Goal: Task Accomplishment & Management: Use online tool/utility

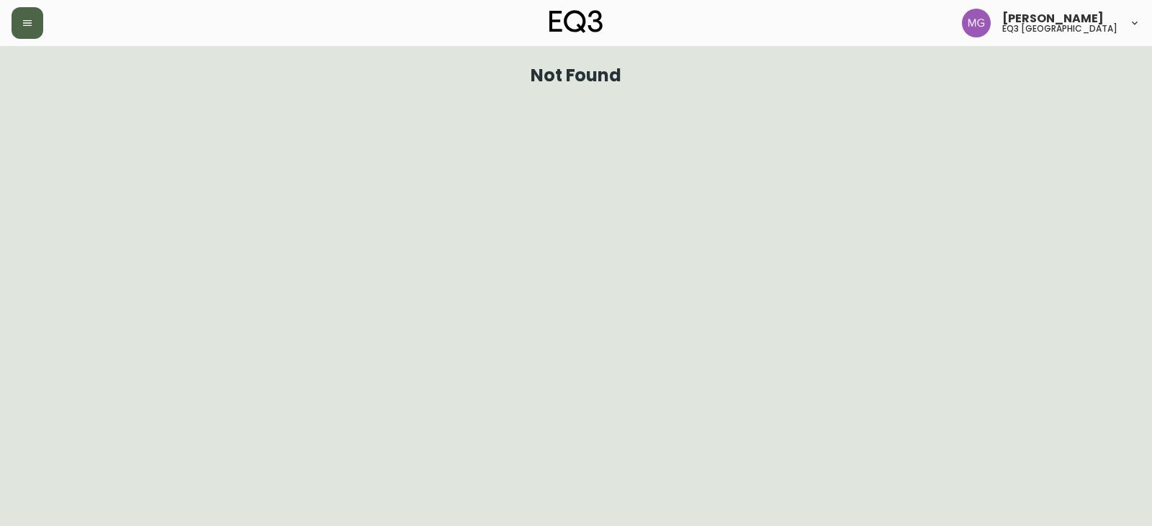
click at [32, 28] on icon "button" at bounding box center [28, 23] width 12 height 12
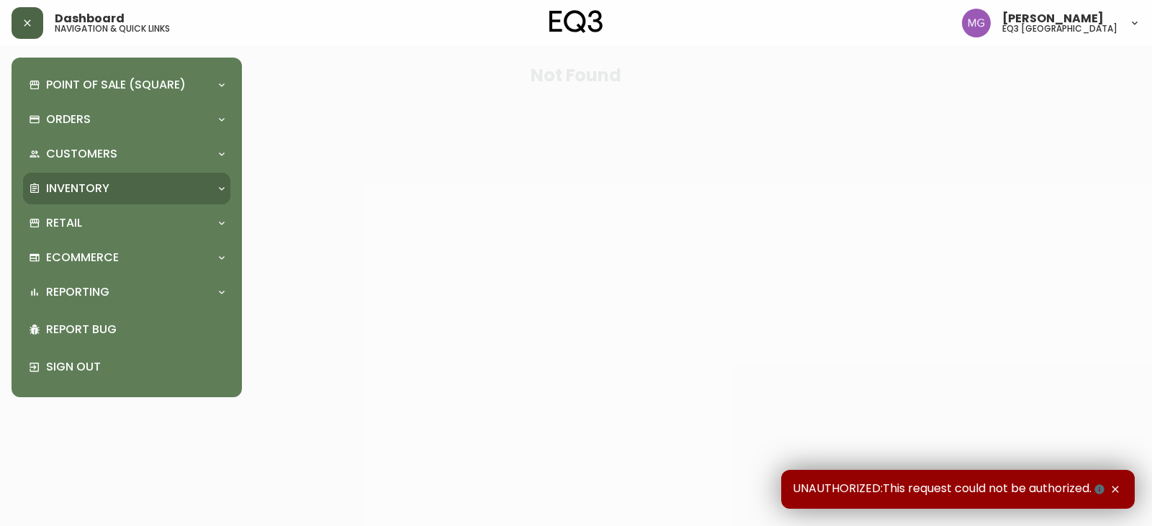
click at [94, 185] on p "Inventory" at bounding box center [77, 189] width 63 height 16
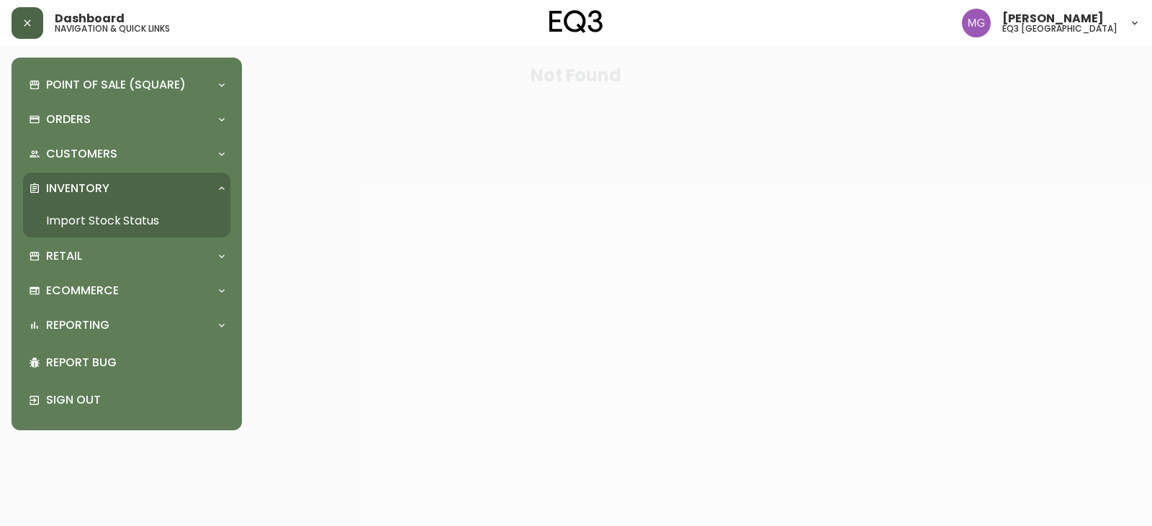
click at [91, 226] on link "Import Stock Status" at bounding box center [126, 220] width 207 height 33
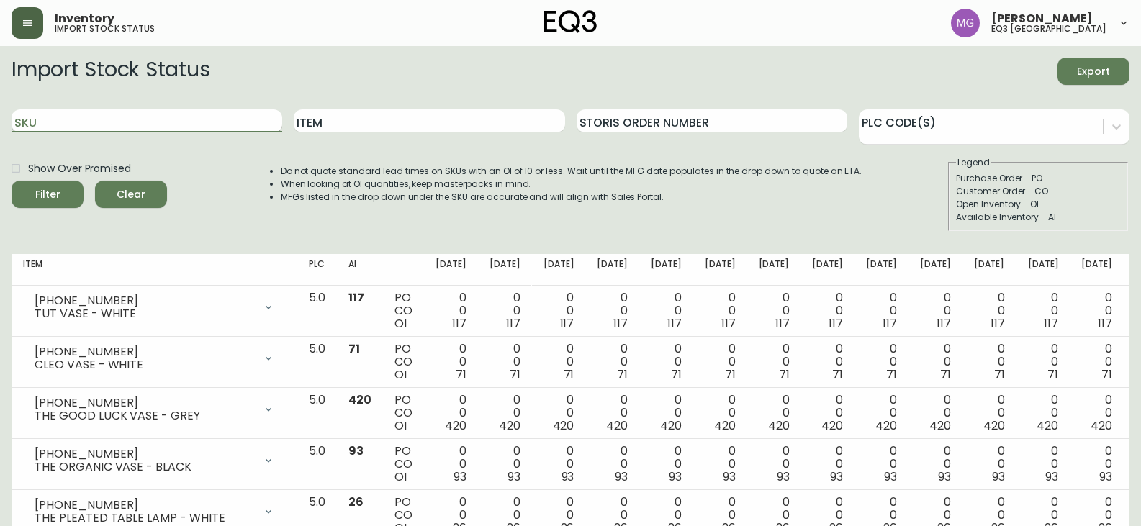
click at [137, 118] on input "SKU" at bounding box center [147, 120] width 271 height 23
paste input "3020-980-13-A"
type input "3020-980-13-A"
click at [12, 181] on button "Filter" at bounding box center [48, 194] width 72 height 27
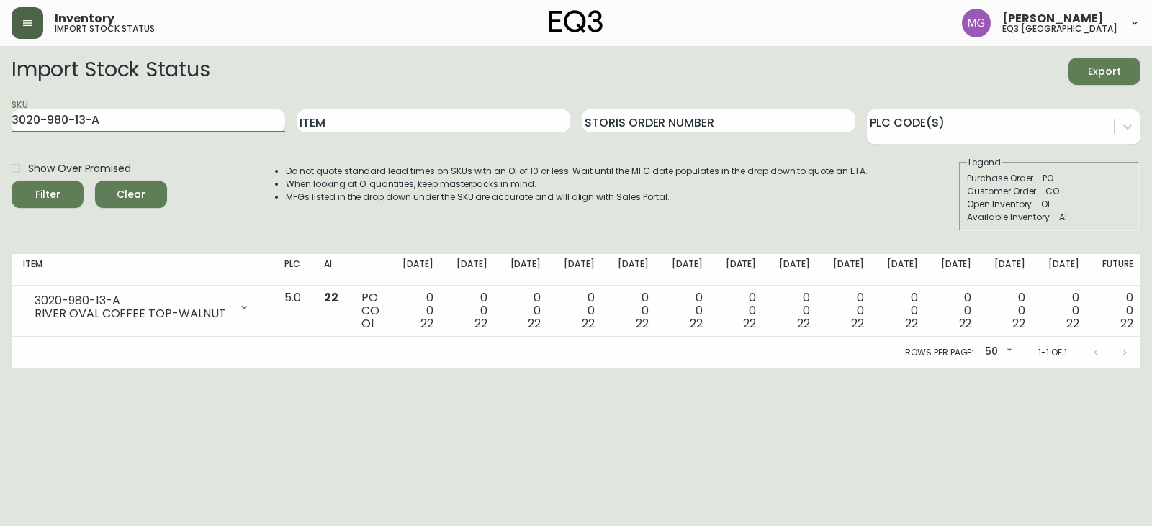
drag, startPoint x: 134, startPoint y: 119, endPoint x: 0, endPoint y: 132, distance: 134.5
click at [0, 132] on main "Import Stock Status Export SKU 3020-980-13-A Item Storis Order Number PLC Code(…" at bounding box center [576, 207] width 1152 height 322
paste input "3020-980-40-B"
click at [12, 181] on button "Filter" at bounding box center [48, 194] width 72 height 27
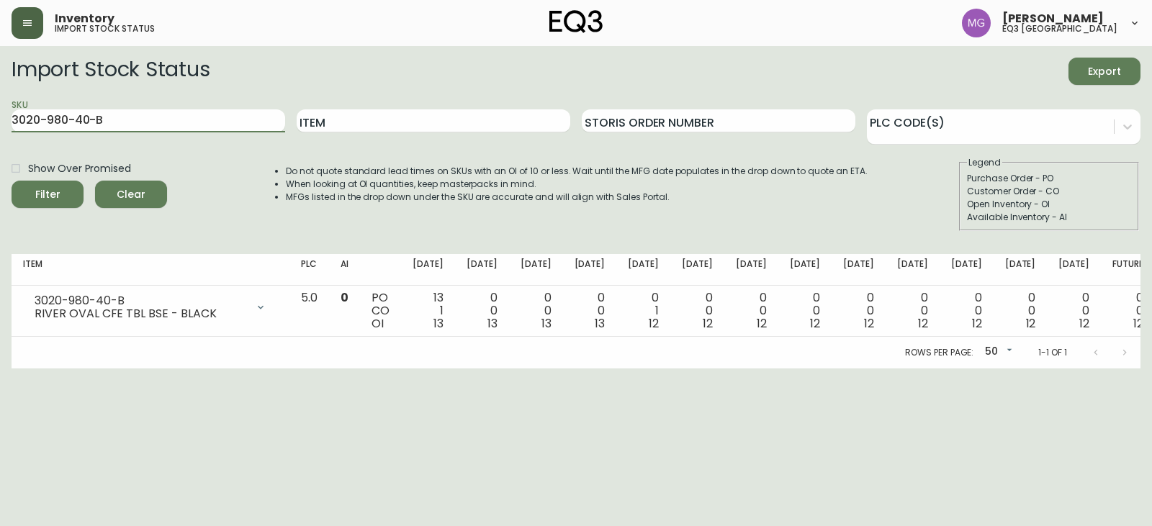
type input "3020-980-13-A"
click at [155, 112] on input "SKU" at bounding box center [149, 120] width 274 height 23
click at [153, 122] on input "SKU" at bounding box center [149, 120] width 274 height 23
paste input "3020-980-13-A"
type input "3020-980-13-A"
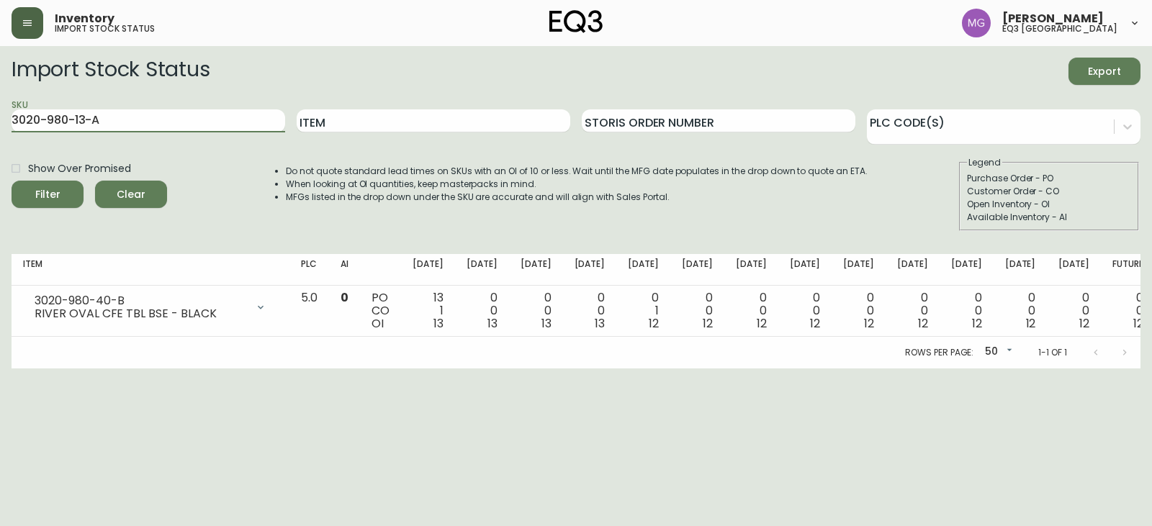
click at [12, 181] on button "Filter" at bounding box center [48, 194] width 72 height 27
